Goal: Find specific page/section: Find specific page/section

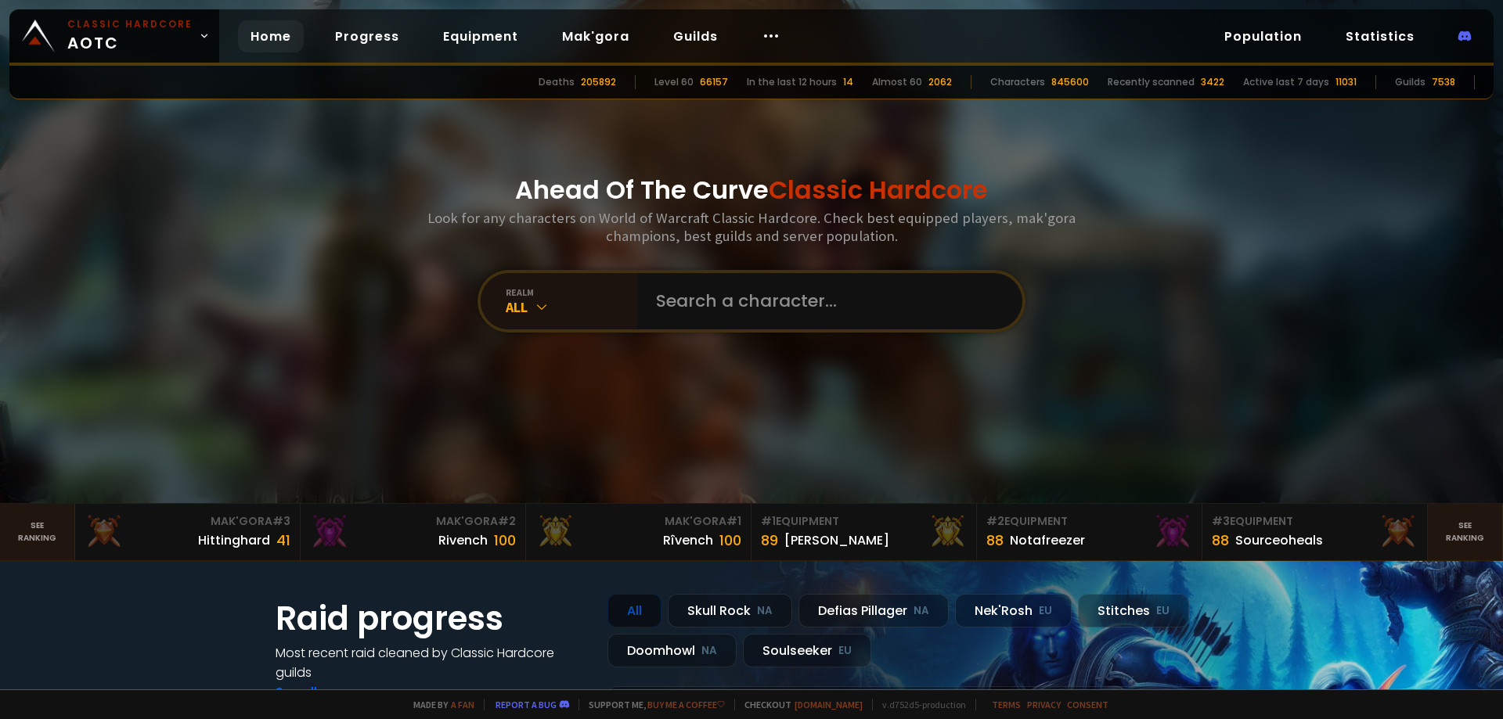
type input "л"
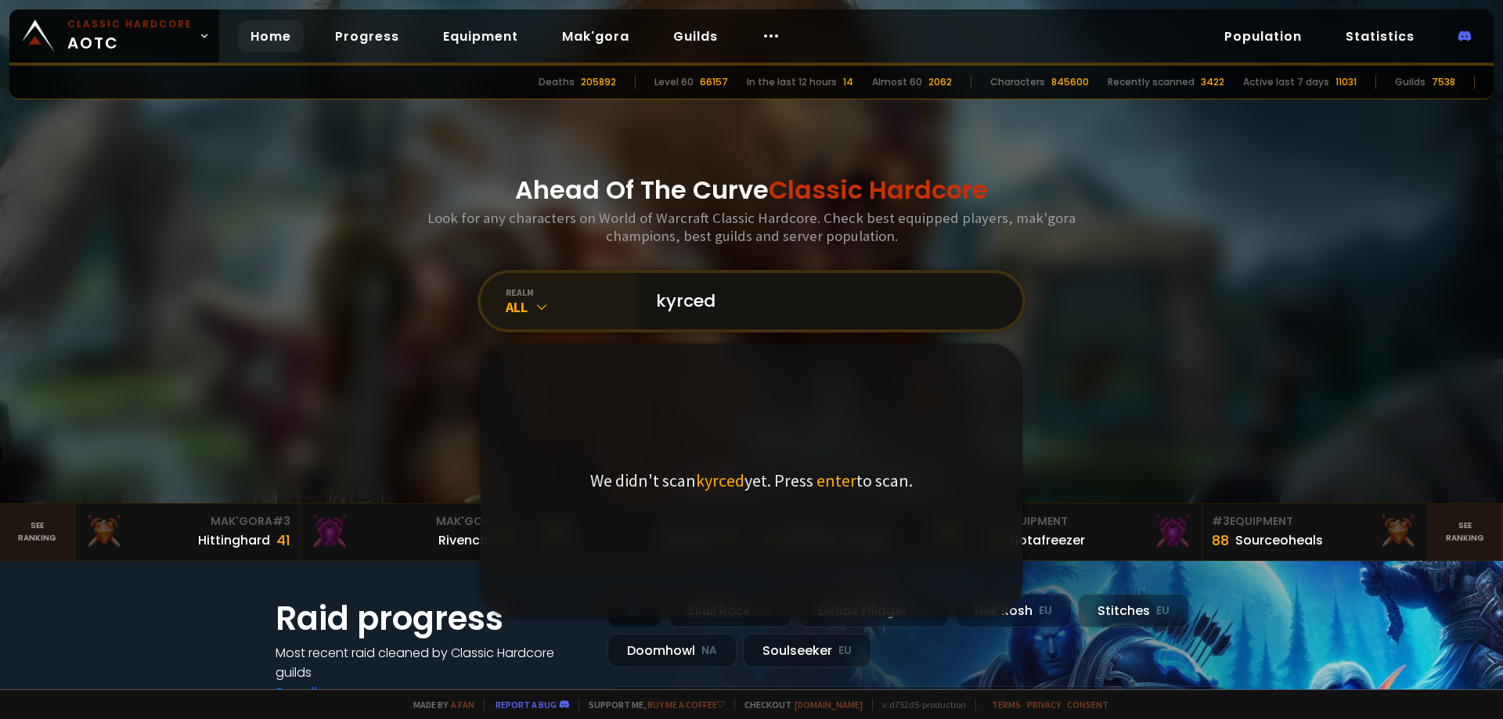
type input "kyrced"
click at [534, 308] on icon at bounding box center [542, 307] width 16 height 16
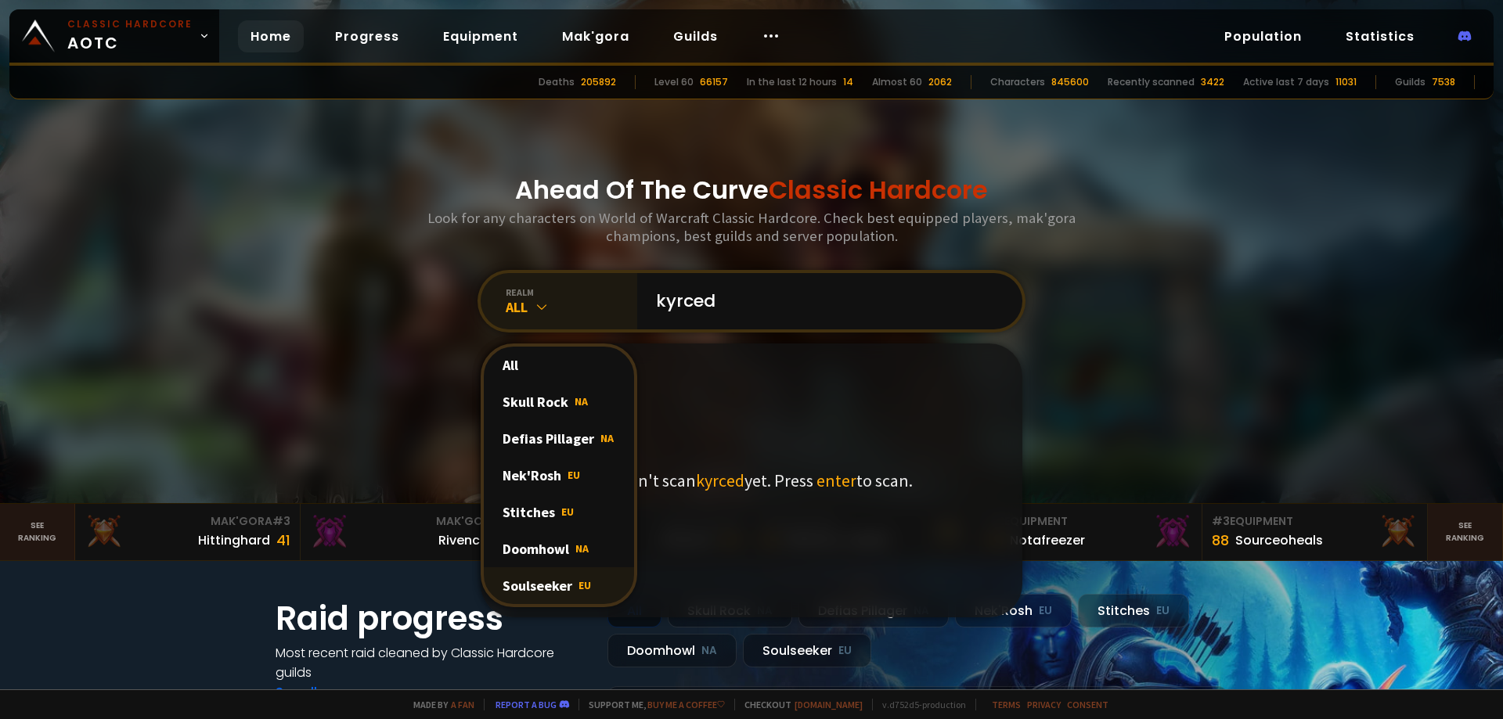
click at [563, 585] on div "Soulseeker EU" at bounding box center [559, 585] width 150 height 37
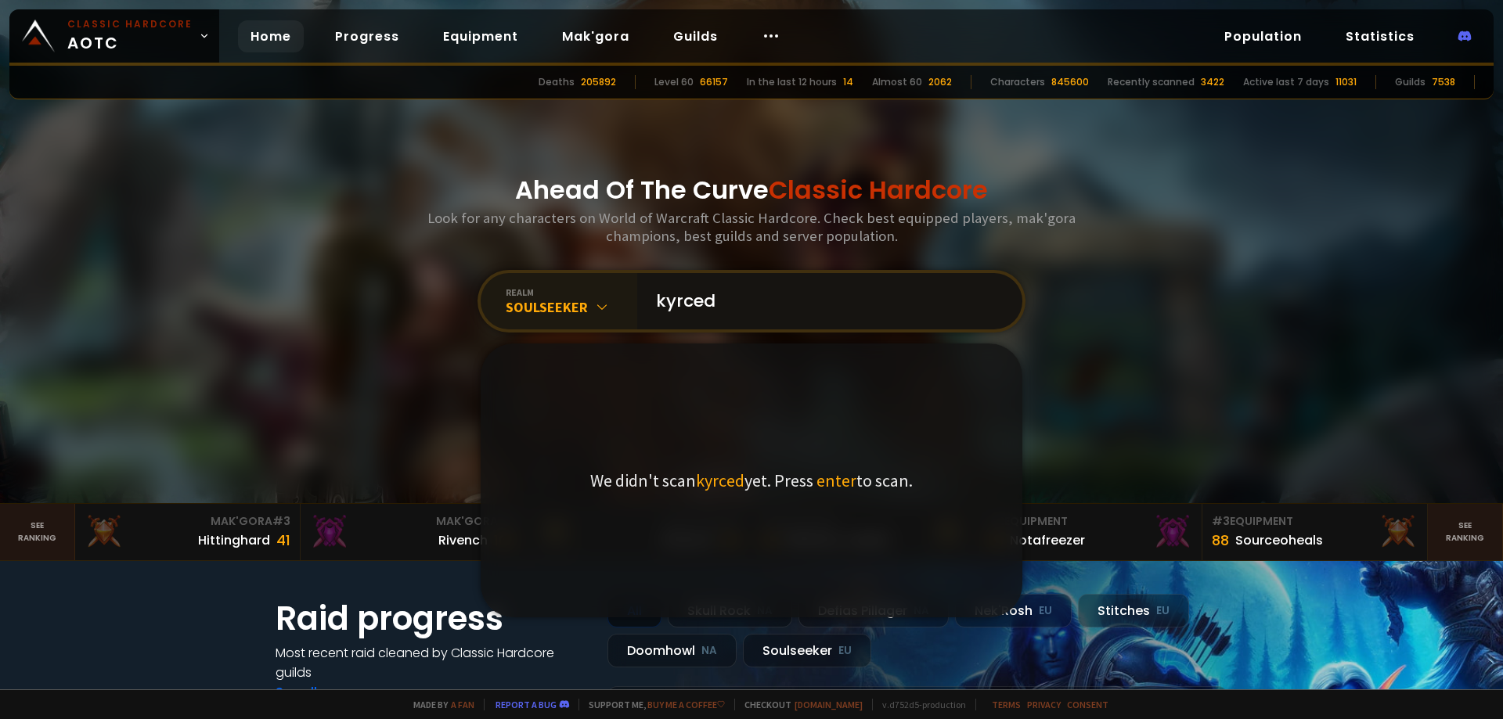
click at [772, 295] on input "kyrced" at bounding box center [824, 301] width 357 height 56
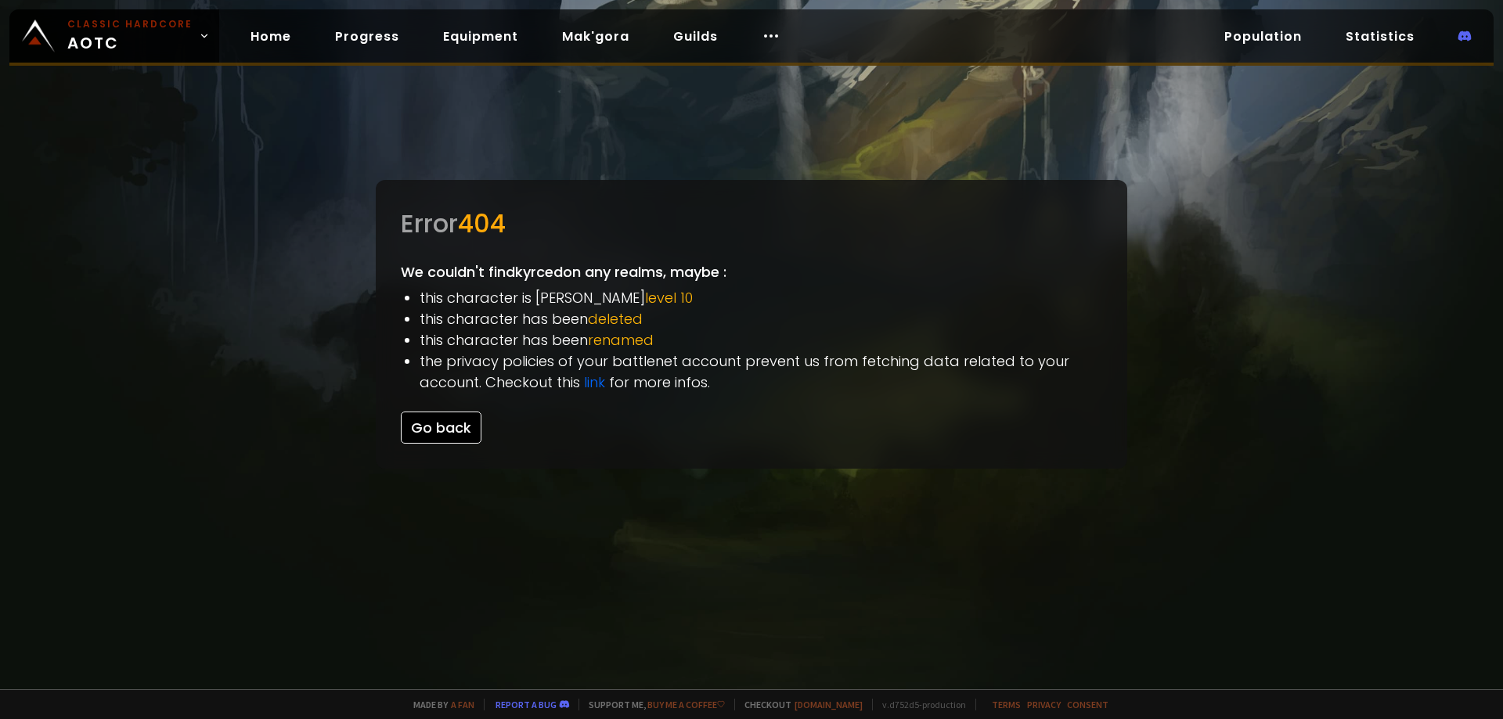
click at [415, 433] on button "Go back" at bounding box center [441, 428] width 81 height 32
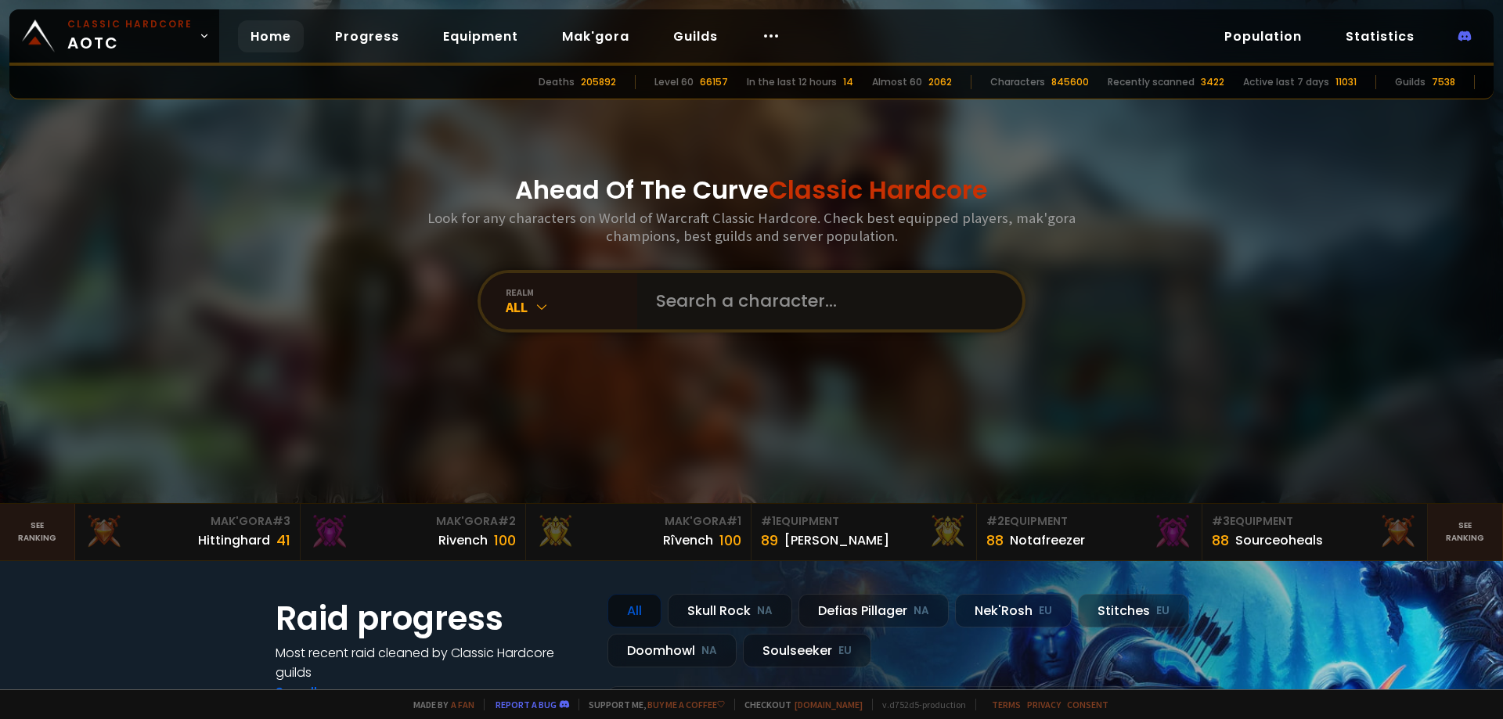
click at [726, 311] on input "text" at bounding box center [824, 301] width 357 height 56
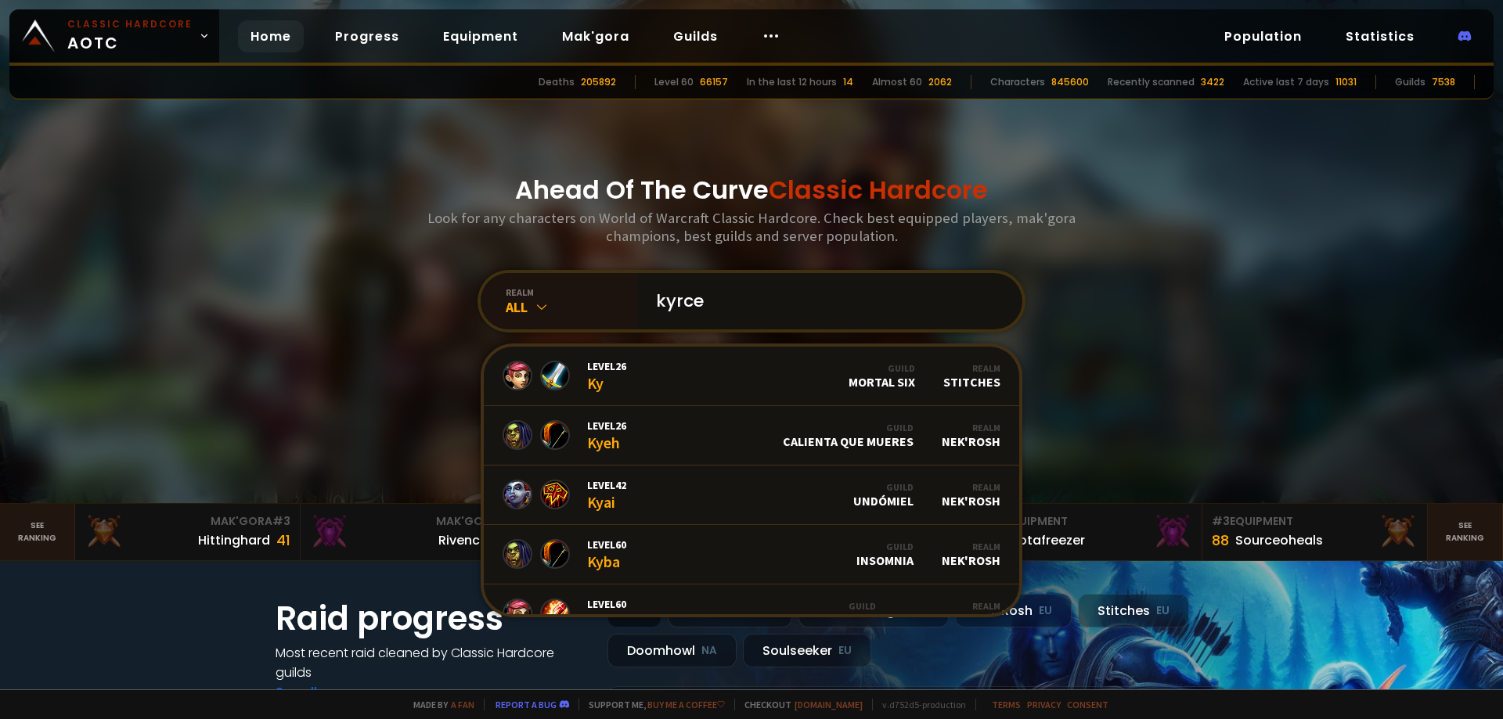
type input "kyrced"
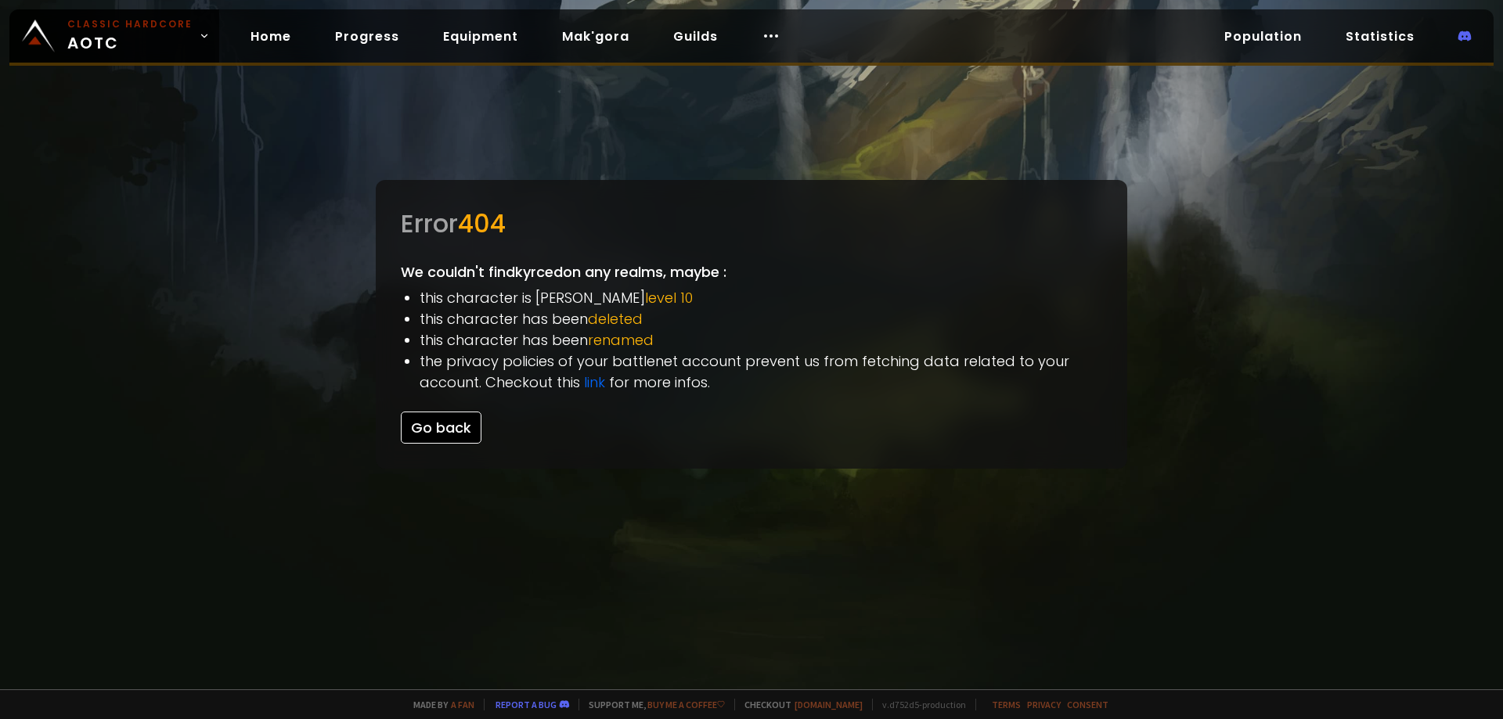
click at [438, 434] on button "Go back" at bounding box center [441, 428] width 81 height 32
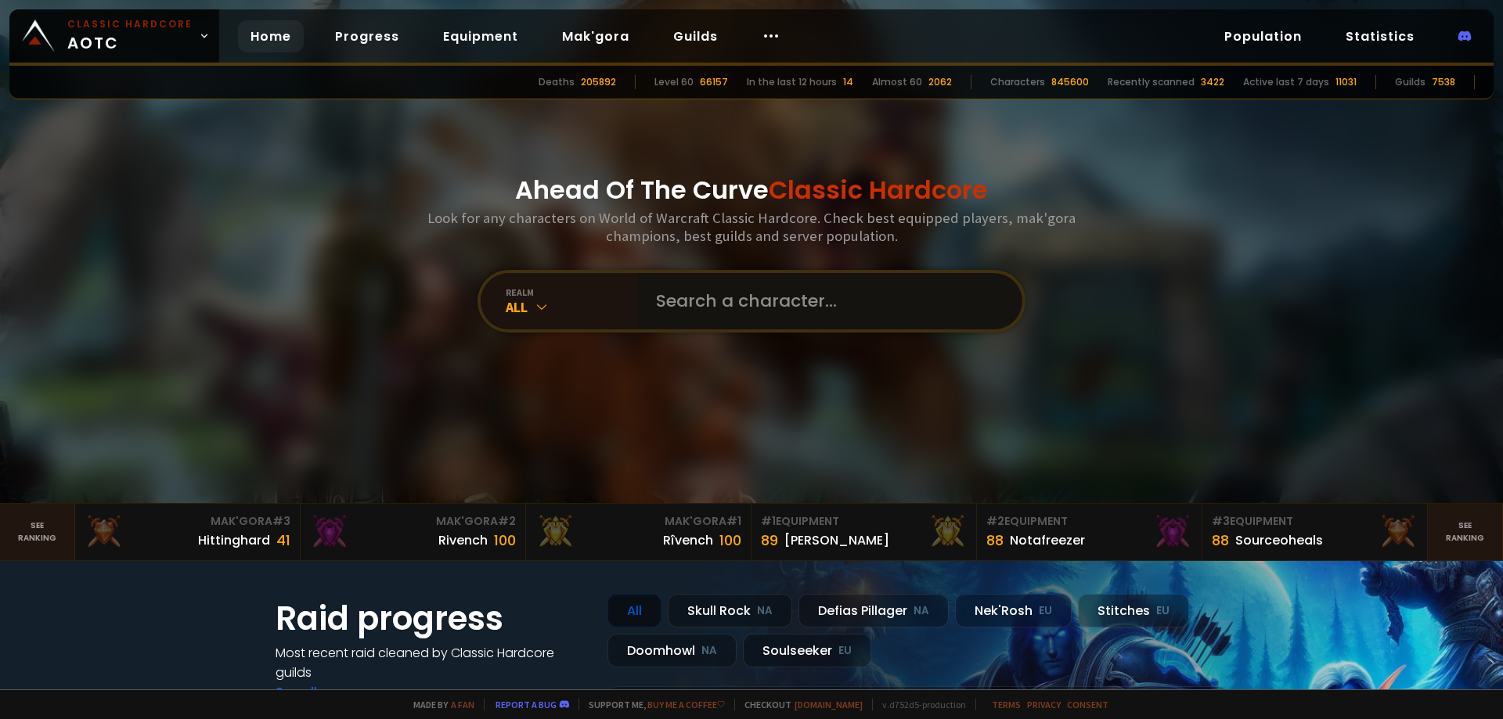
click at [697, 315] on input "text" at bounding box center [824, 301] width 357 height 56
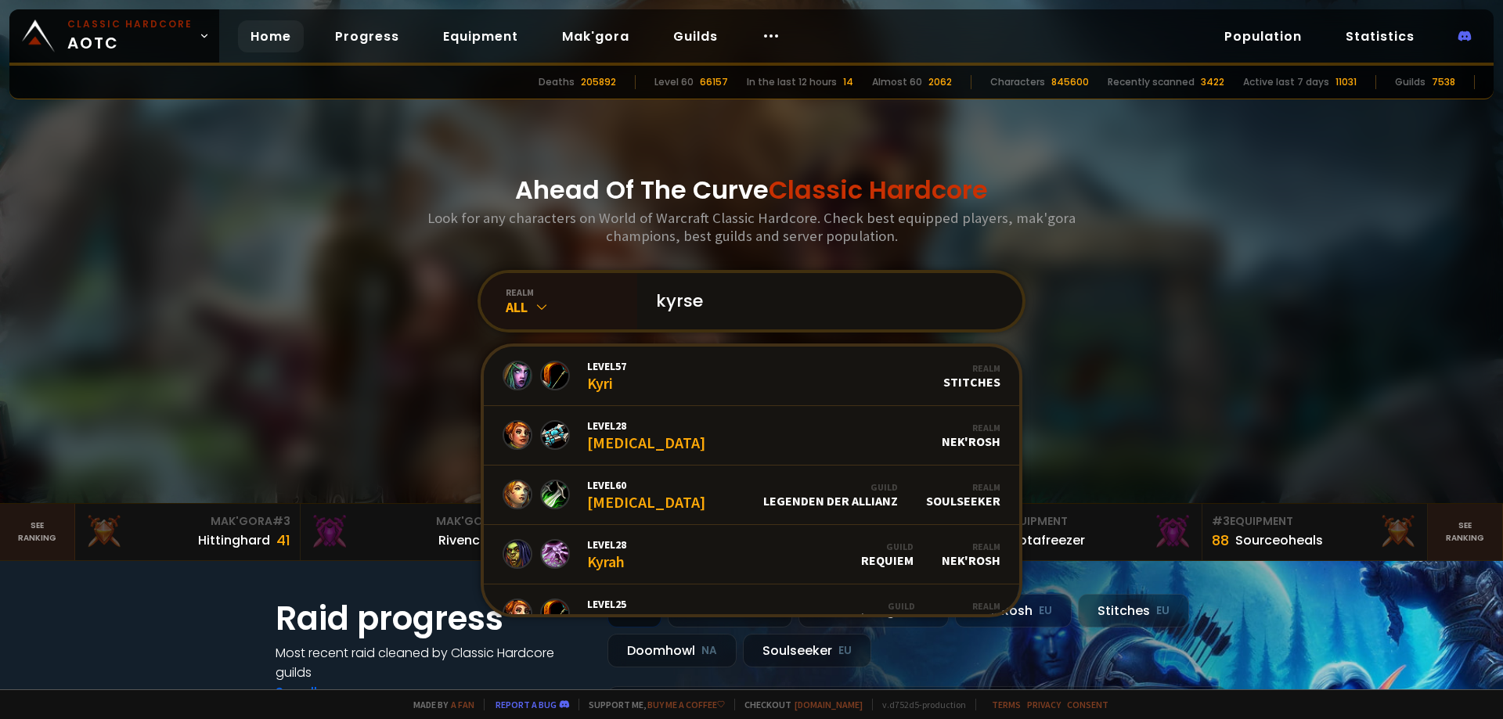
type input "kyrsed"
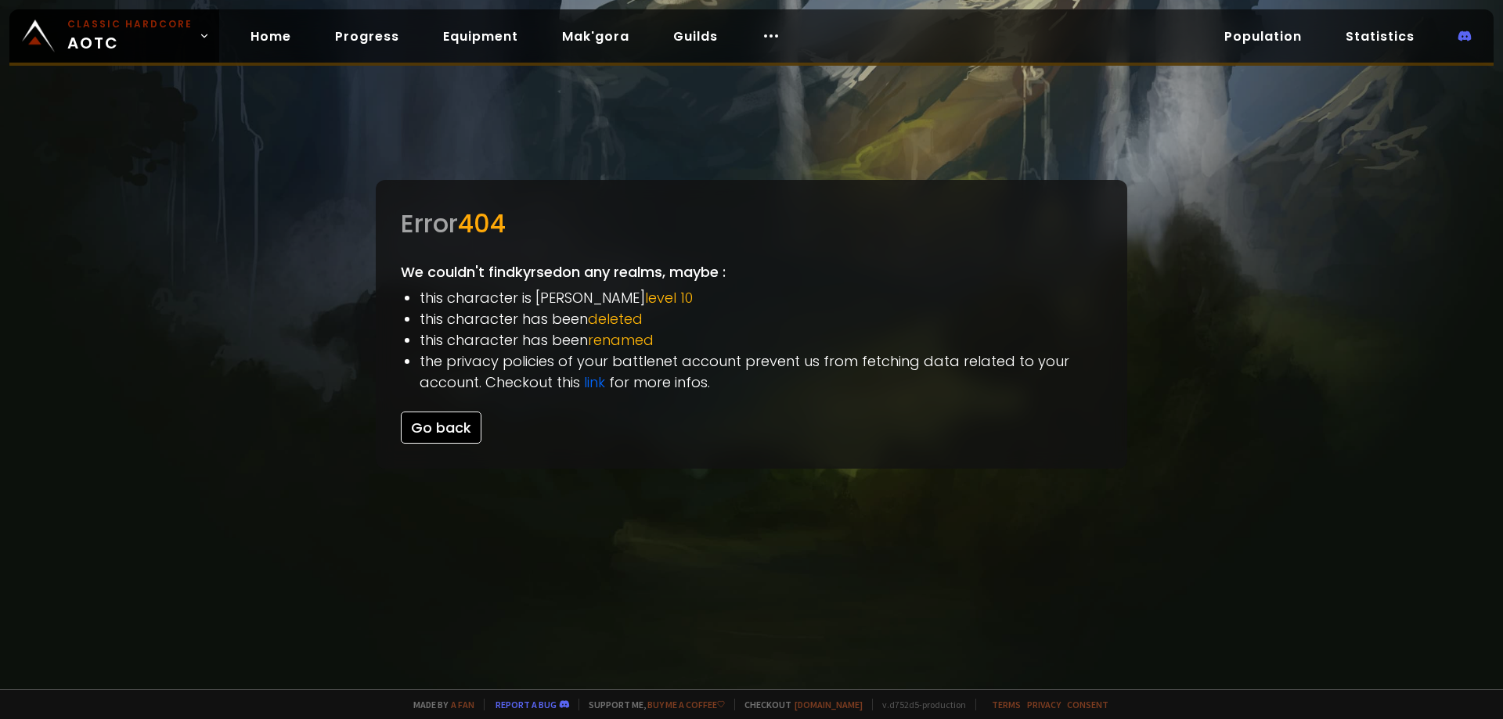
click at [427, 434] on button "Go back" at bounding box center [441, 428] width 81 height 32
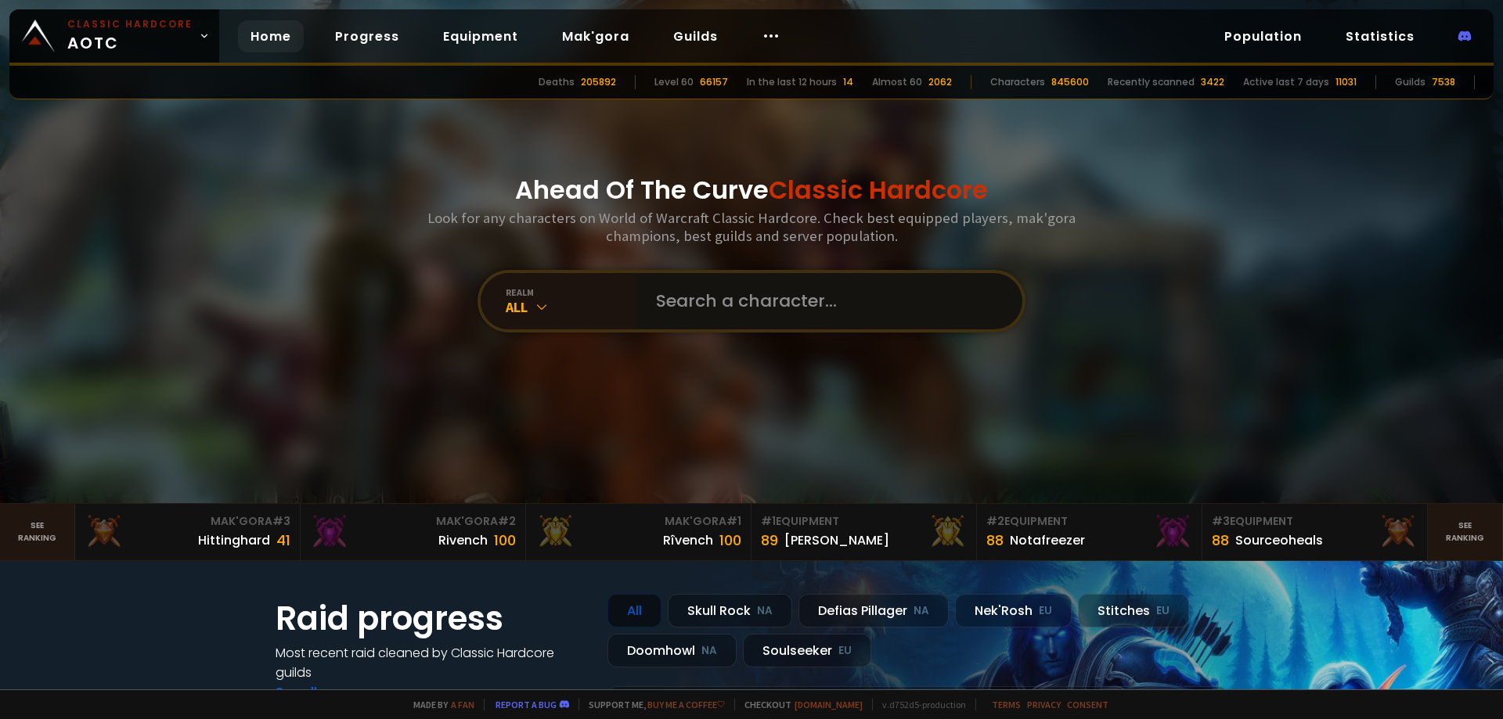
click at [676, 320] on input "text" at bounding box center [824, 301] width 357 height 56
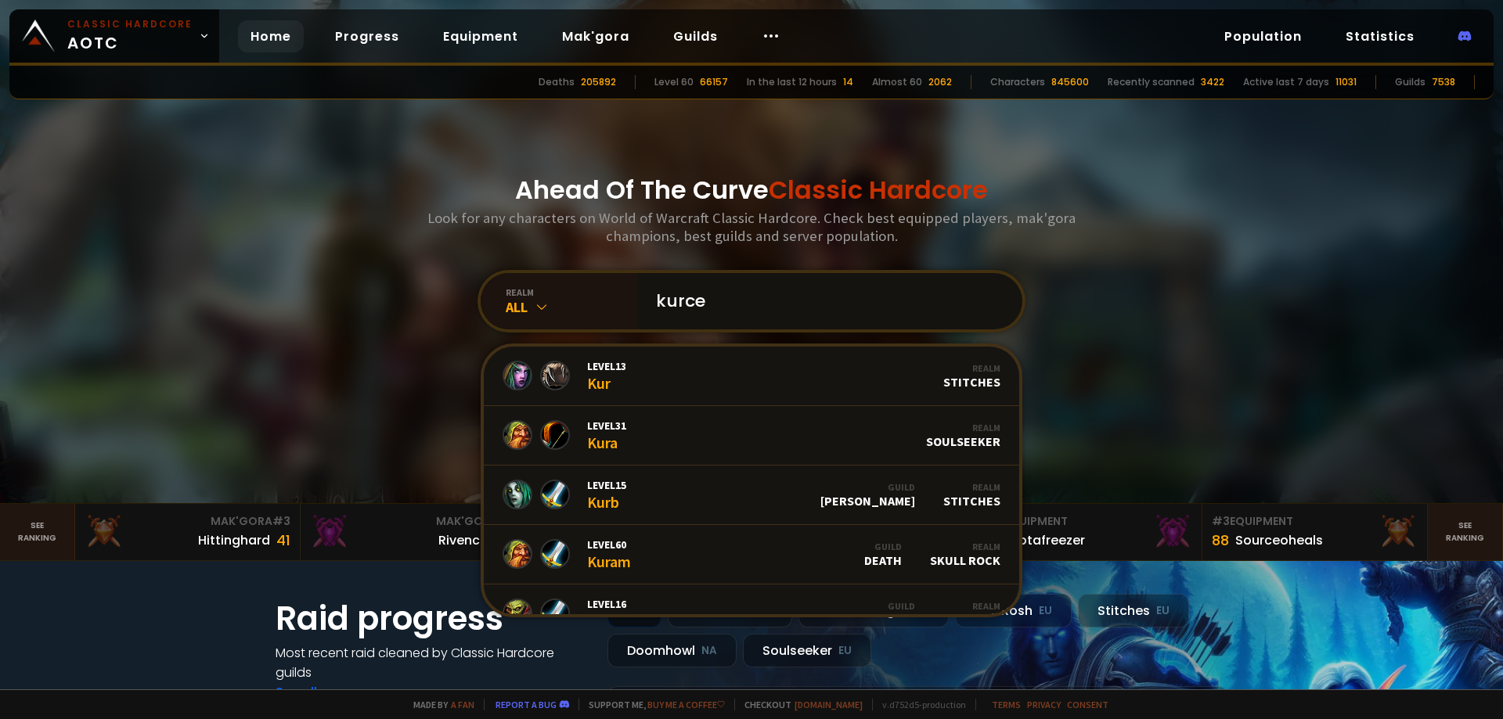
type input "kurced"
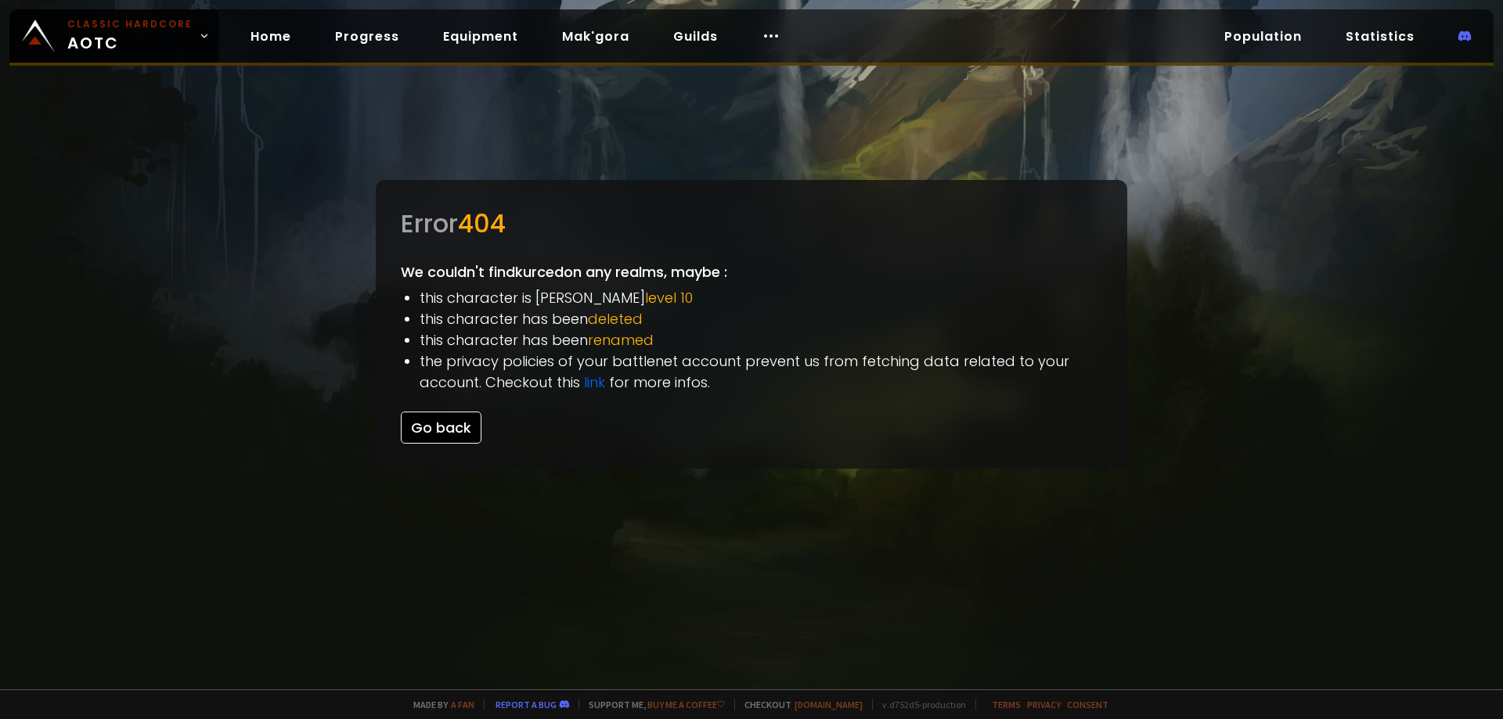
click at [434, 441] on button "Go back" at bounding box center [441, 428] width 81 height 32
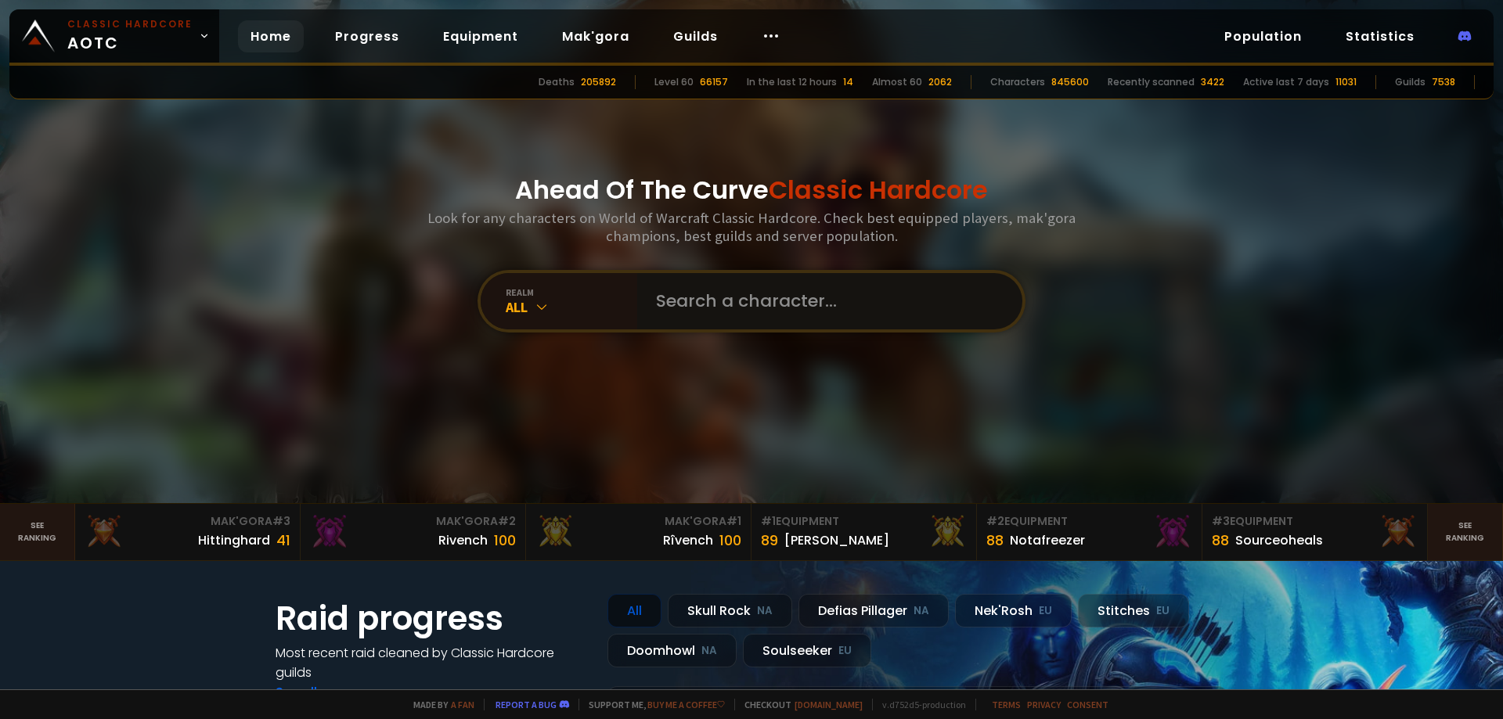
click at [686, 297] on input "text" at bounding box center [824, 301] width 357 height 56
paste input "kypced"
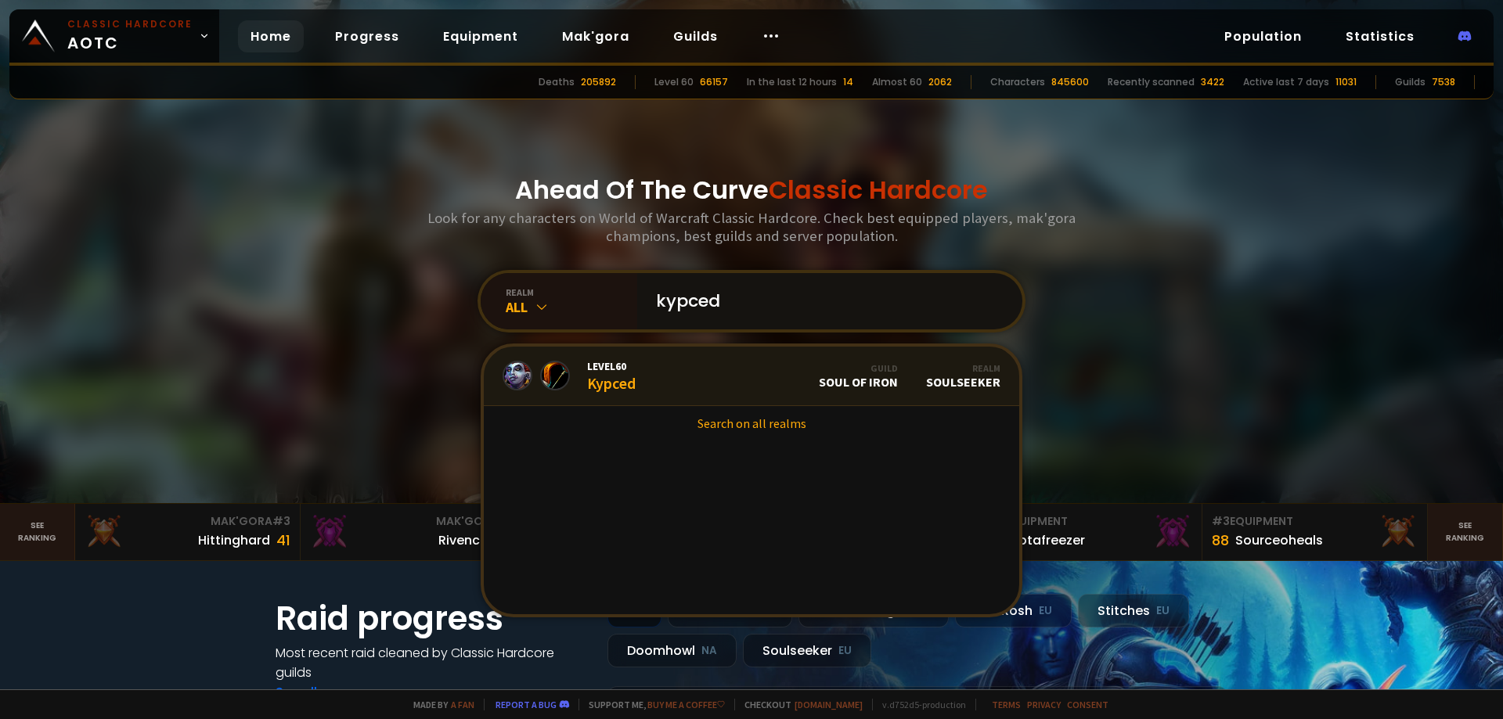
type input "kypced"
click at [654, 369] on link "Level 60 Kypced Guild Soul of Iron Realm Soulseeker" at bounding box center [751, 376] width 535 height 59
